Goal: Information Seeking & Learning: Learn about a topic

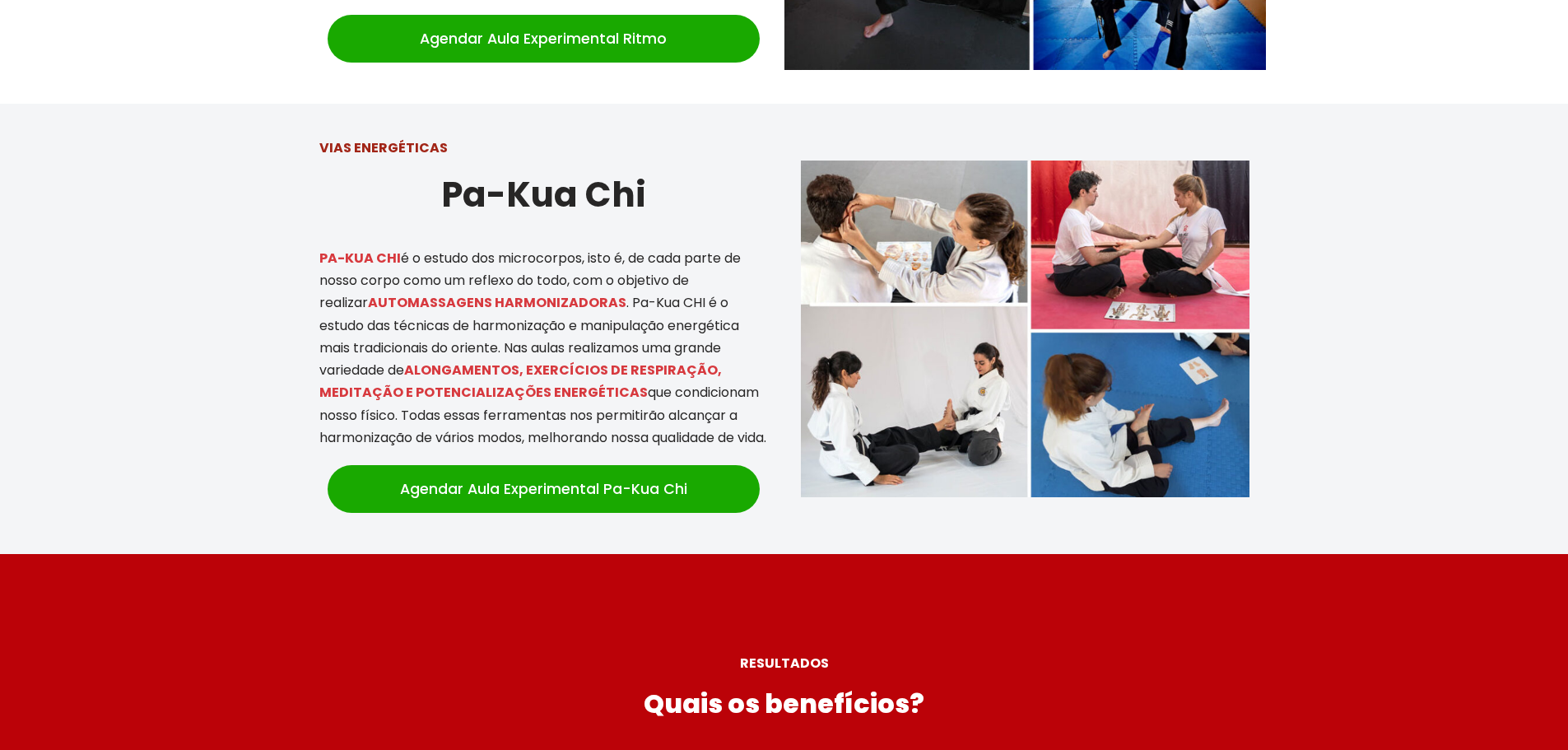
scroll to position [3292, 0]
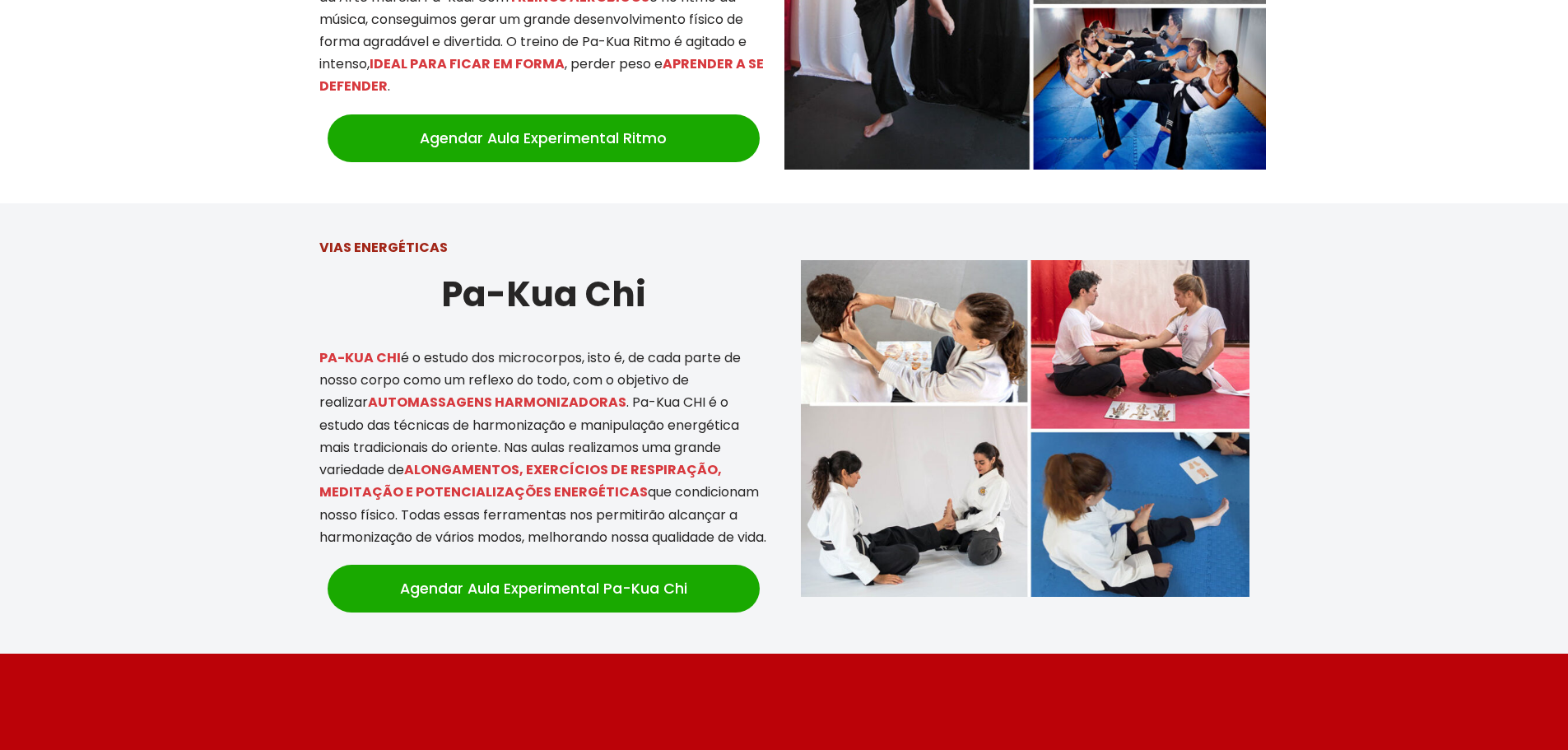
drag, startPoint x: 398, startPoint y: 297, endPoint x: 571, endPoint y: 500, distance: 266.7
click at [571, 500] on div "VIAS ENERGÉTICAS Pa-Kua Chi PA-KUA CHI é o estudo dos microcorpos, isto é, de c…" at bounding box center [544, 428] width 482 height 417
click at [571, 500] on p "PA-KUA CHI é o estudo dos microcorpos, isto é, de cada parte de nosso corpo com…" at bounding box center [543, 447] width 449 height 201
drag, startPoint x: 584, startPoint y: 509, endPoint x: 382, endPoint y: 319, distance: 277.3
click at [382, 347] on p "PA-KUA CHI é o estudo dos microcorpos, isto é, de cada parte de nosso corpo com…" at bounding box center [543, 447] width 449 height 201
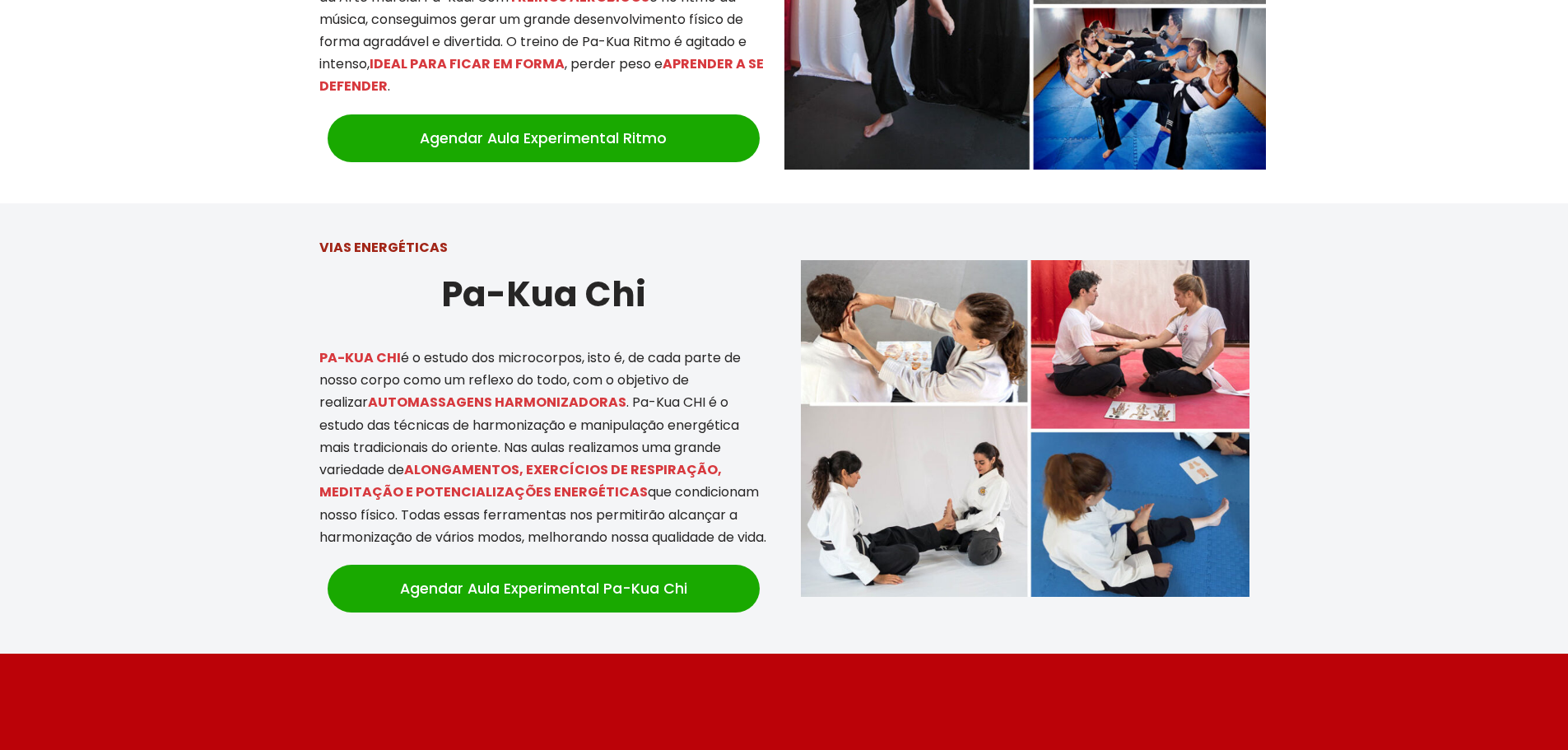
click at [405, 347] on p "PA-KUA CHI é o estudo dos microcorpos, isto é, de cada parte de nosso corpo com…" at bounding box center [543, 447] width 449 height 201
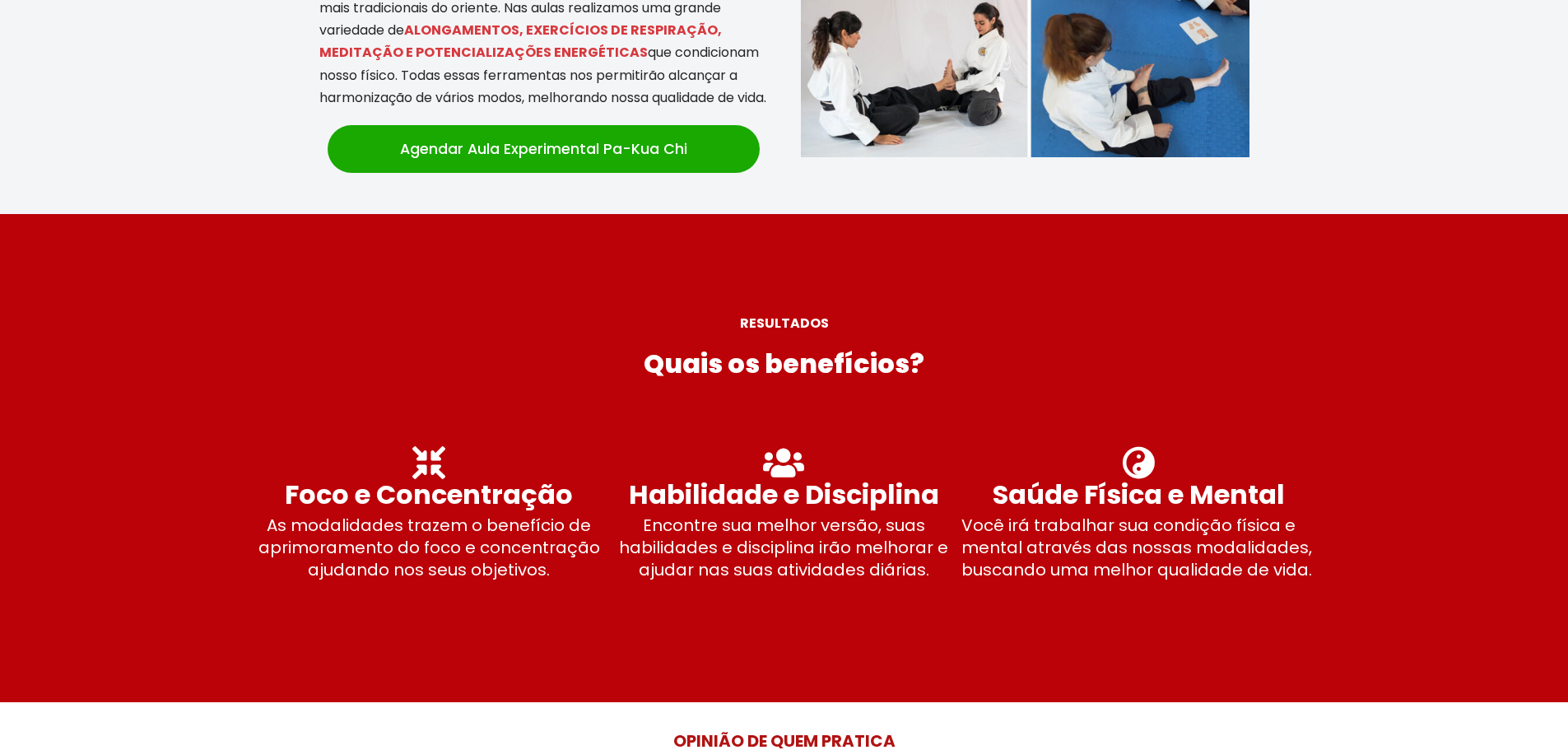
scroll to position [3869, 0]
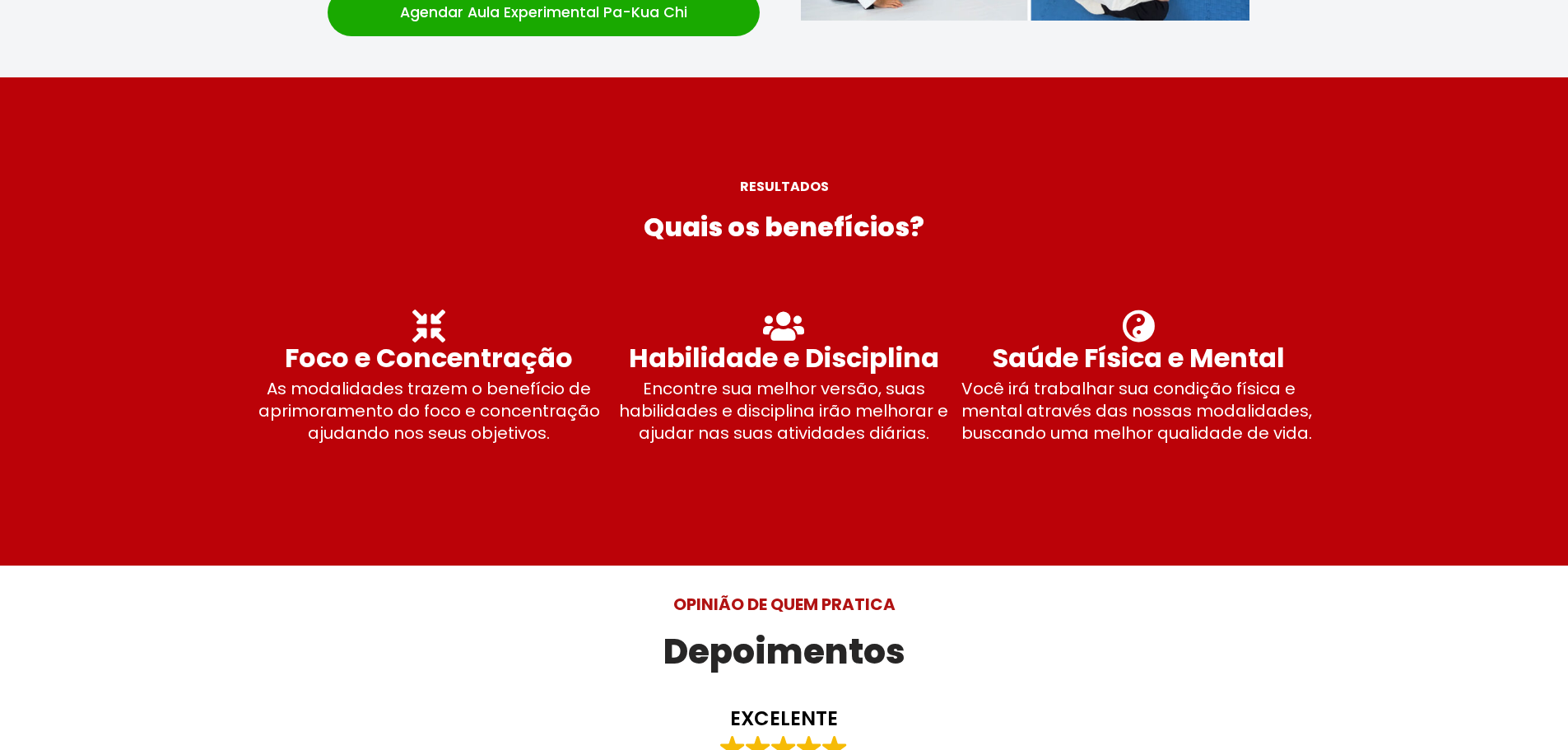
drag, startPoint x: 472, startPoint y: 335, endPoint x: 673, endPoint y: 438, distance: 225.9
click at [673, 438] on div "Foco e Concentração As modalidades trazem o benefício de aprimoramento do foco …" at bounding box center [784, 379] width 1098 height 213
click at [673, 438] on div at bounding box center [784, 379] width 1098 height 213
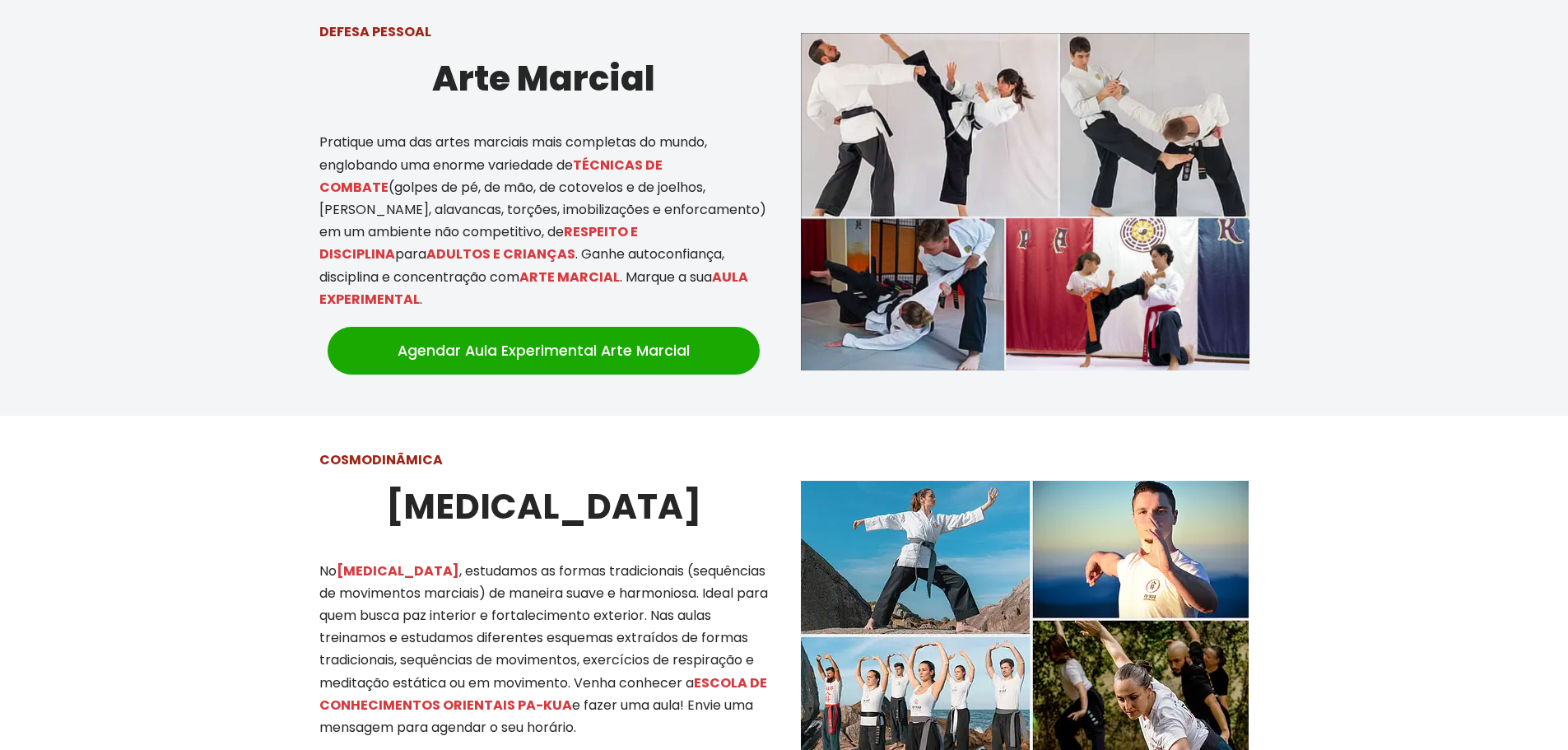
scroll to position [905, 0]
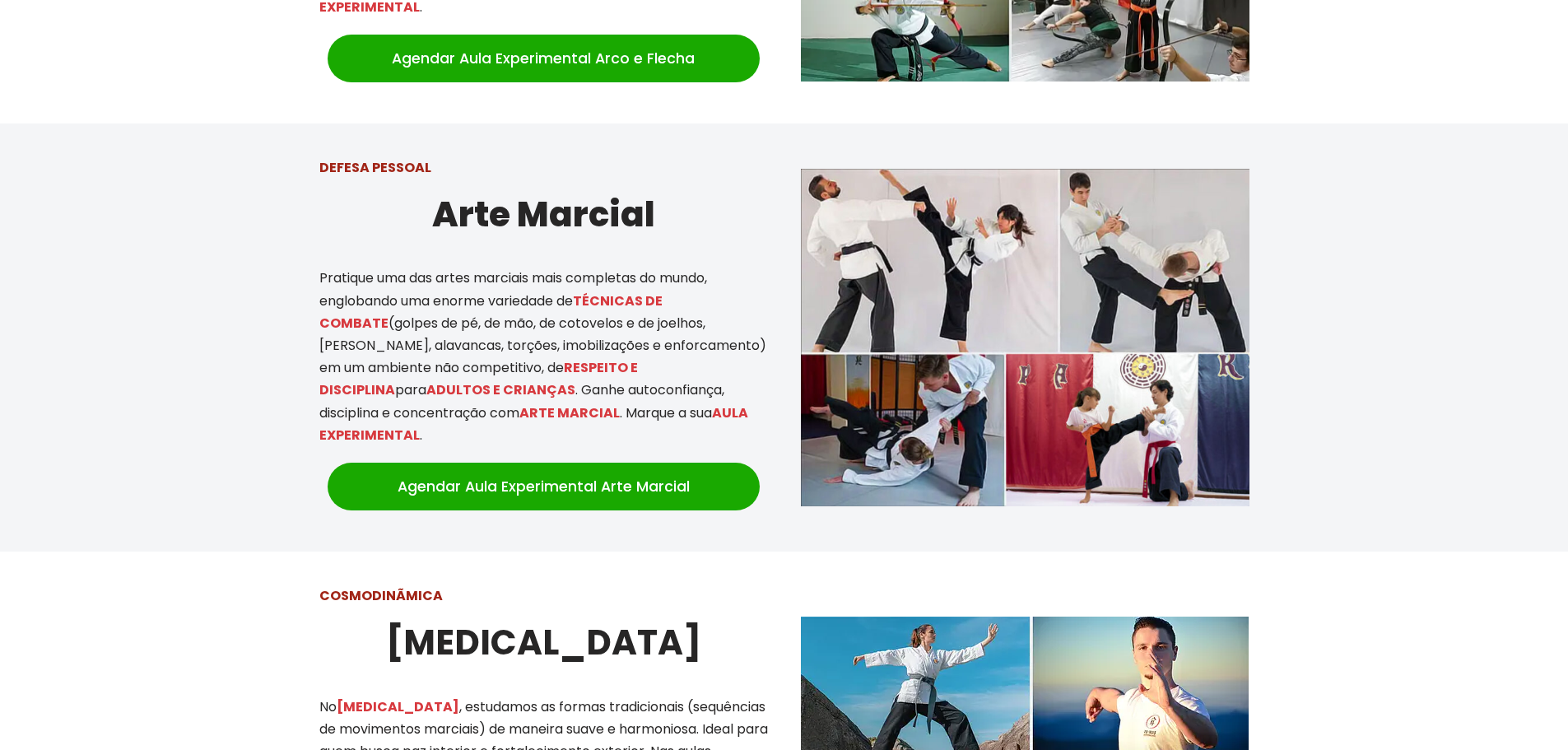
drag, startPoint x: 305, startPoint y: 138, endPoint x: 461, endPoint y: 145, distance: 156.2
click at [461, 145] on div "DEFESA PESSOAL Arte Marcial Pratique uma das artes marciais mais completas do m…" at bounding box center [544, 337] width 482 height 395
click at [461, 156] on p "DEFESA PESSOAL" at bounding box center [543, 167] width 449 height 22
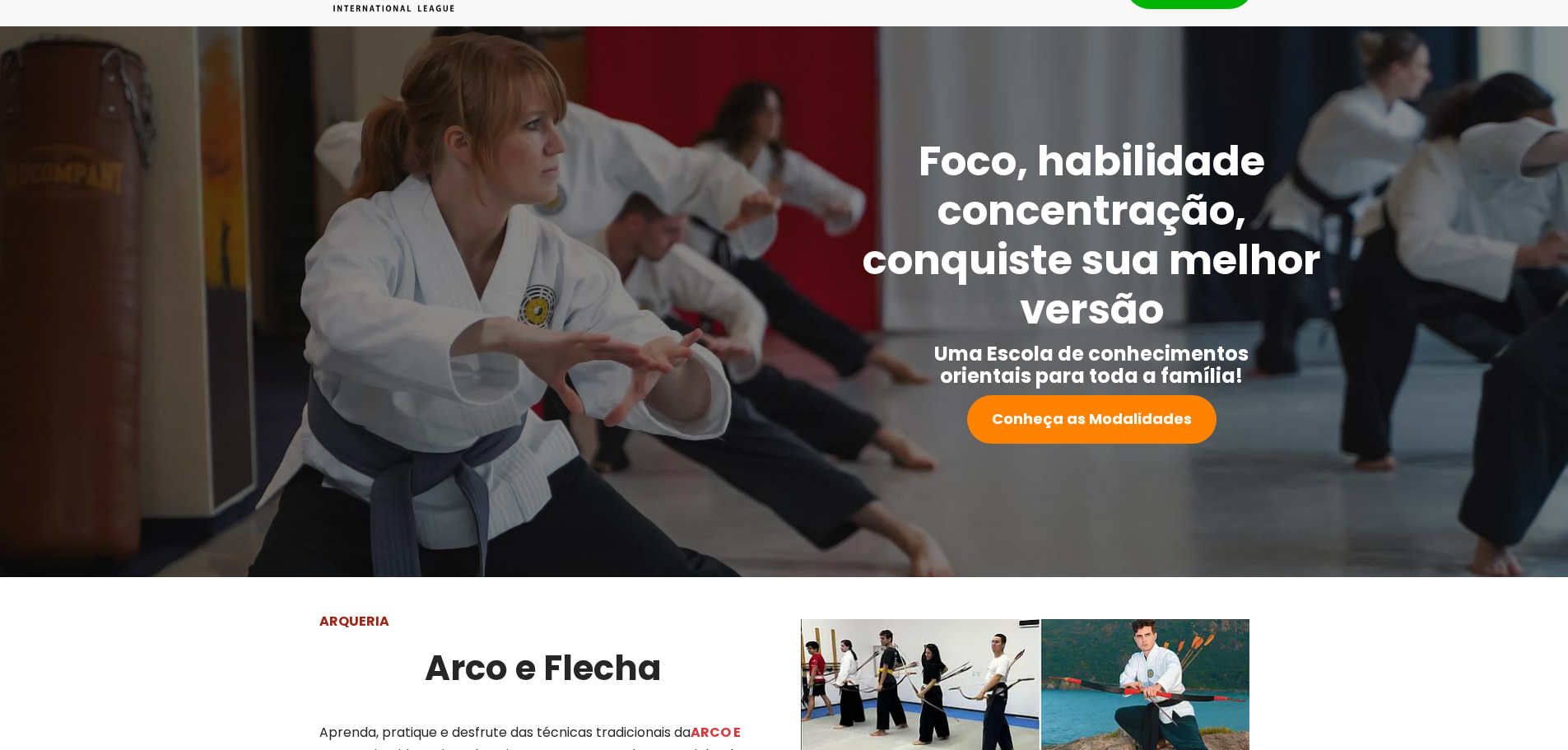
scroll to position [0, 0]
